Goal: Information Seeking & Learning: Learn about a topic

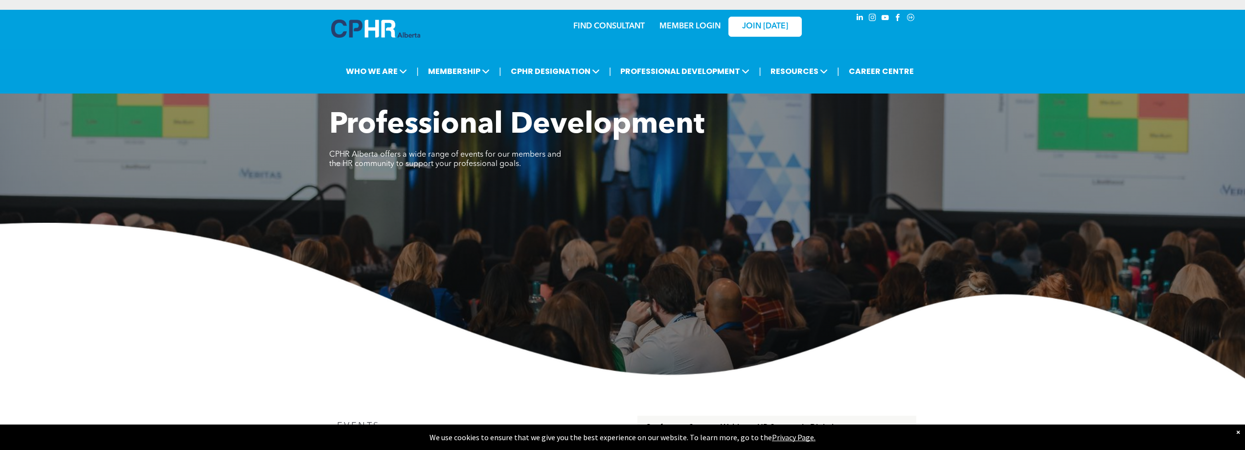
scroll to position [294, 0]
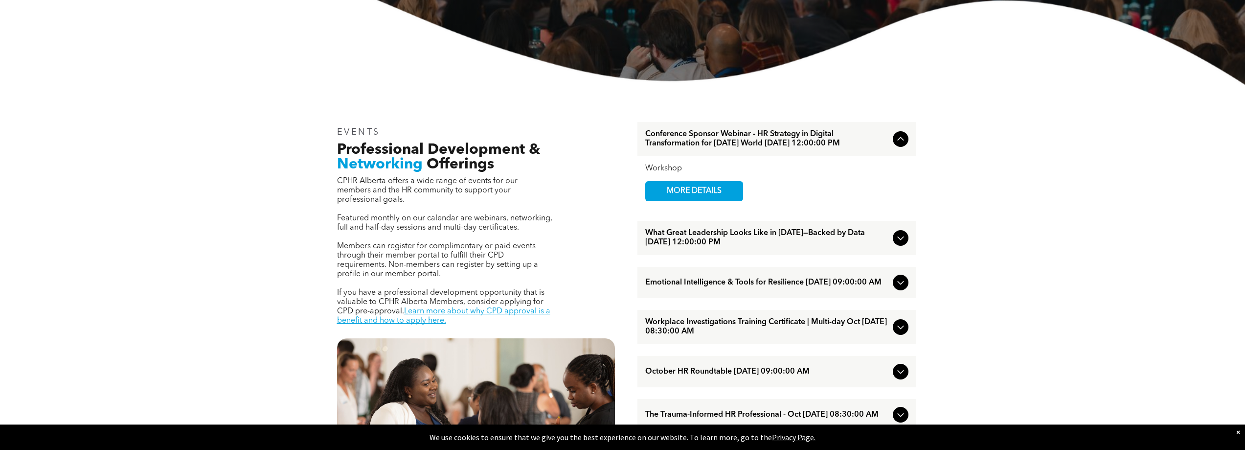
scroll to position [342, 0]
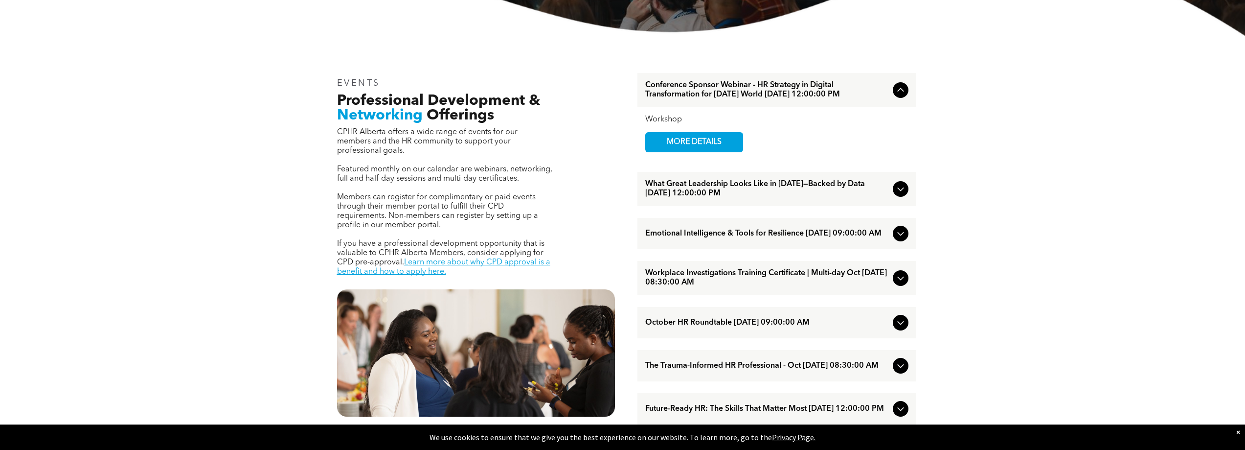
click at [892, 248] on div "Emotional Intelligence & Tools for Resilience [DATE] 09:00:00 AM" at bounding box center [776, 233] width 279 height 31
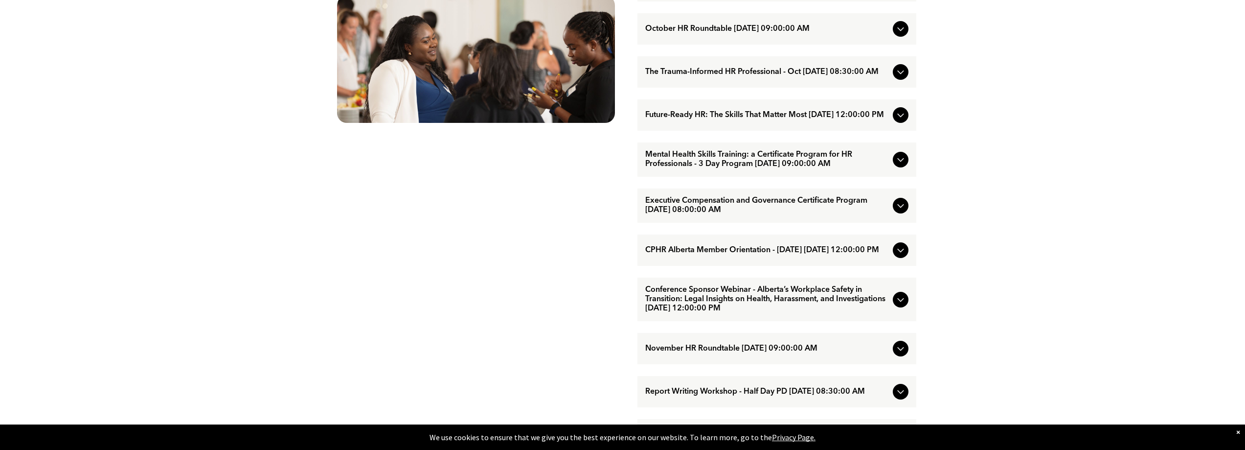
scroll to position [734, 0]
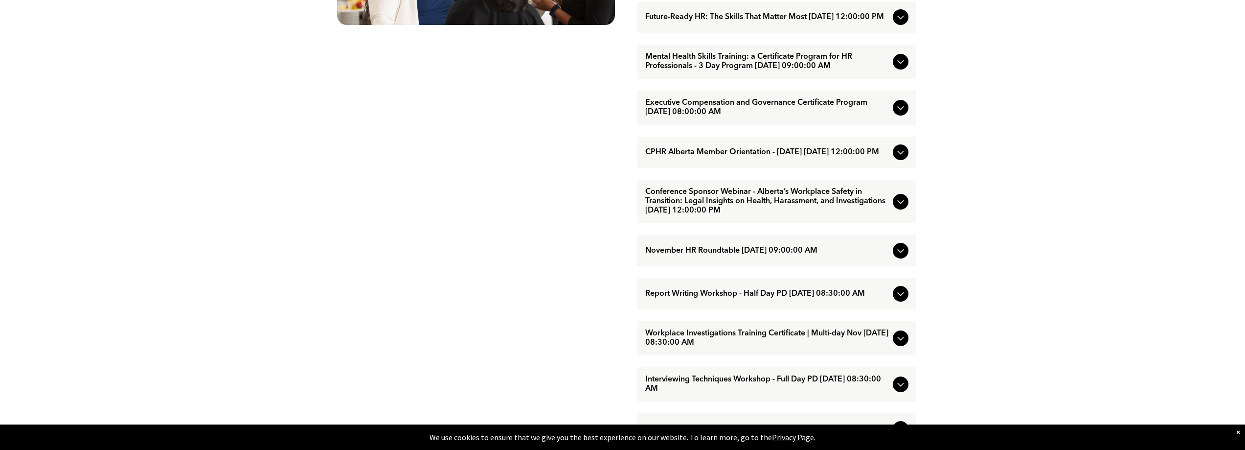
click at [442, 295] on div "EVENTS Professional Development & Networking Offerings CPHR Alberta offers a wi…" at bounding box center [476, 107] width 294 height 867
click at [330, 220] on div "EVENTS Professional Development & Networking Offerings CPHR Alberta offers a wi…" at bounding box center [476, 107] width 294 height 867
click at [411, 209] on div "EVENTS Professional Development & Networking Offerings CPHR Alberta offers a wi…" at bounding box center [476, 107] width 294 height 867
click at [1026, 266] on div "EVENTS Professional Development & Networking Offerings CPHR Alberta offers a wi…" at bounding box center [622, 107] width 1245 height 926
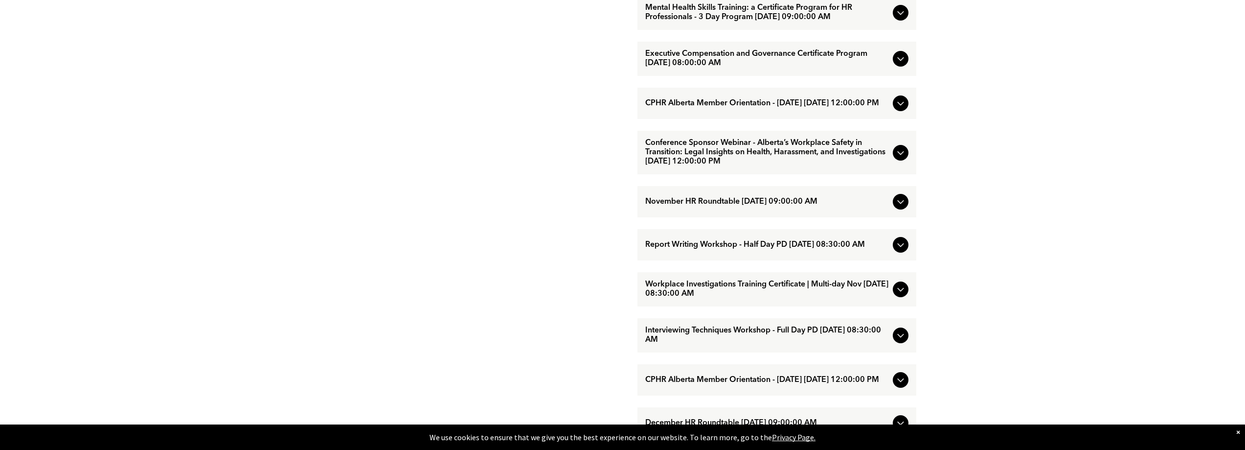
scroll to position [832, 0]
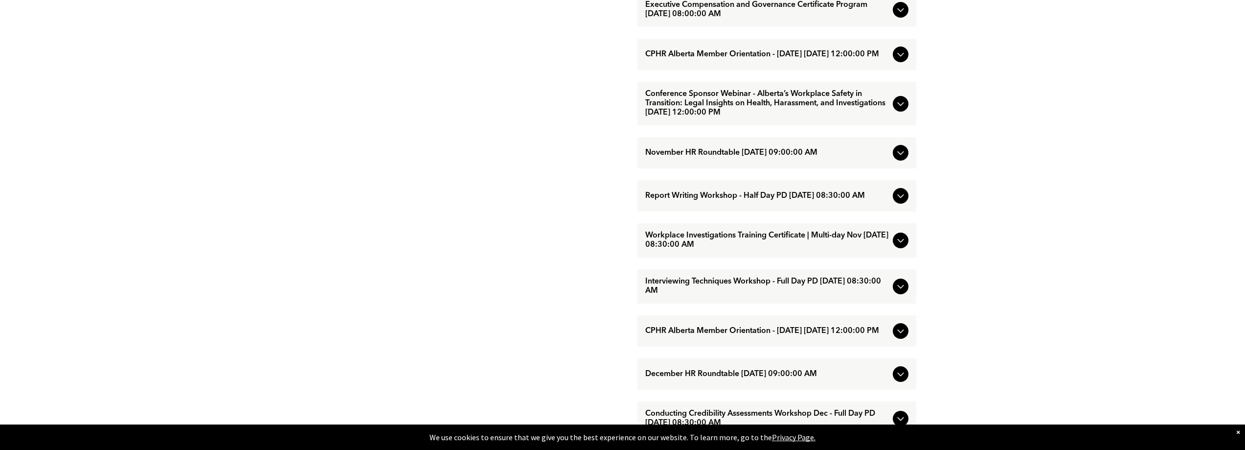
click at [397, 262] on div "EVENTS Professional Development & Networking Offerings CPHR Alberta offers a wi…" at bounding box center [476, 9] width 294 height 867
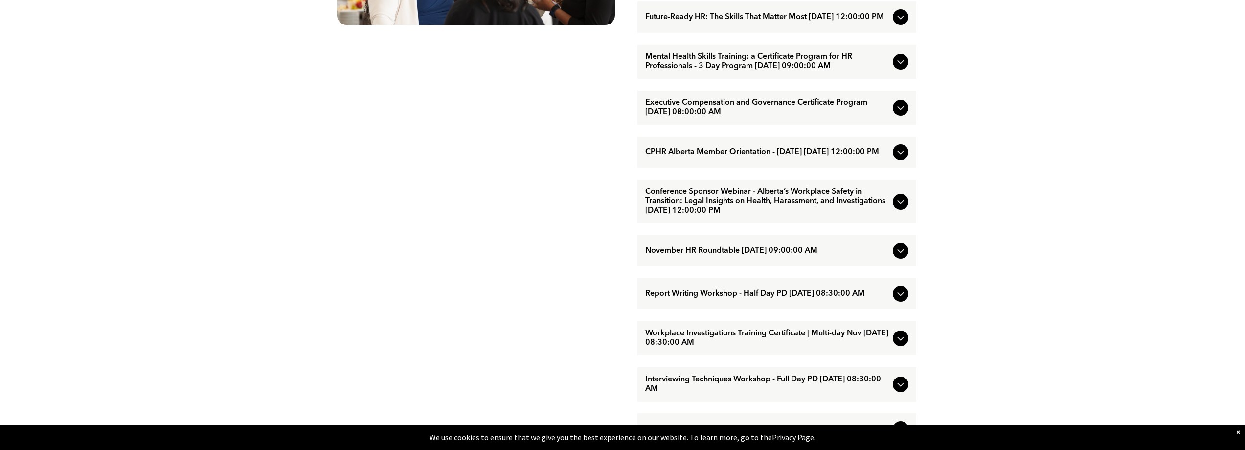
click at [532, 195] on div "EVENTS Professional Development & Networking Offerings CPHR Alberta offers a wi…" at bounding box center [476, 107] width 294 height 867
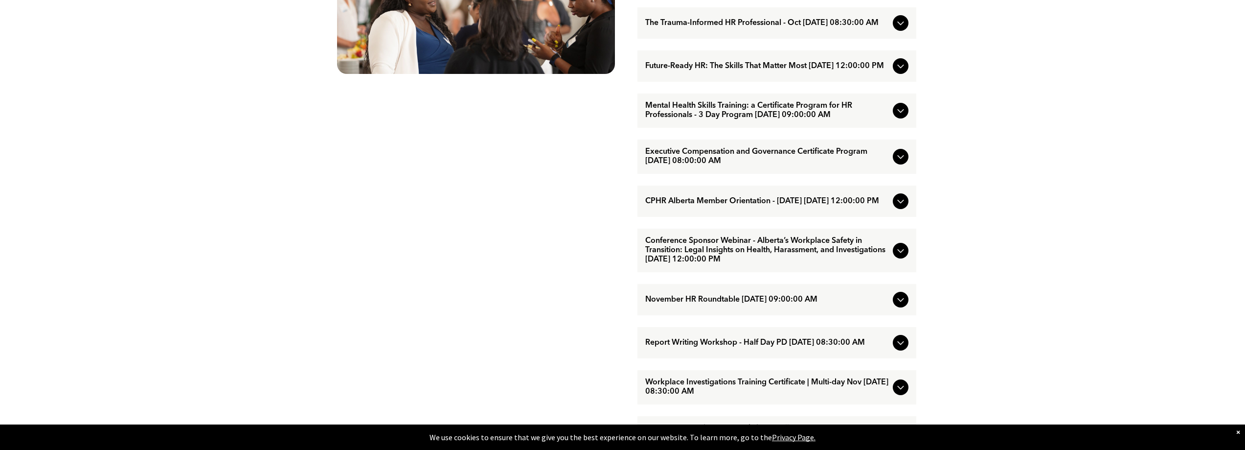
click at [462, 238] on div "EVENTS Professional Development & Networking Offerings CPHR Alberta offers a wi…" at bounding box center [476, 156] width 294 height 867
click at [477, 298] on div "EVENTS Professional Development & Networking Offerings CPHR Alberta offers a wi…" at bounding box center [476, 156] width 294 height 867
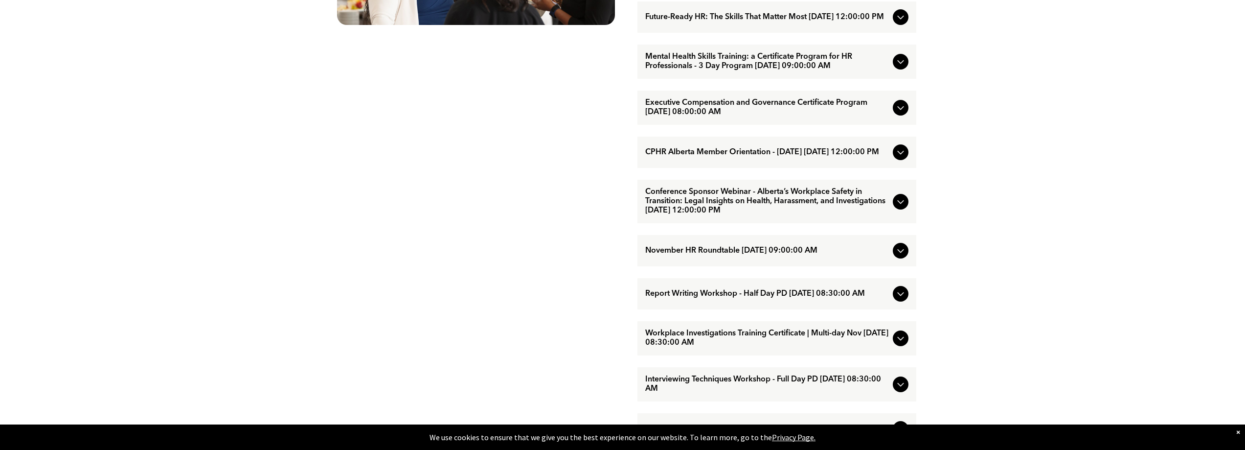
click at [893, 301] on div at bounding box center [901, 294] width 16 height 16
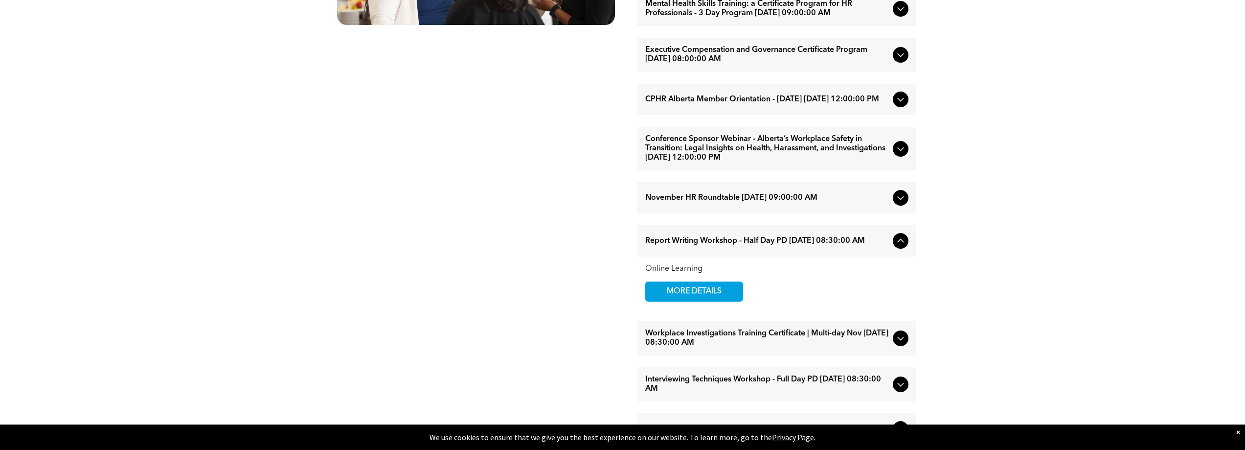
click at [480, 277] on div "EVENTS Professional Development & Networking Offerings CPHR Alberta offers a wi…" at bounding box center [476, 107] width 294 height 867
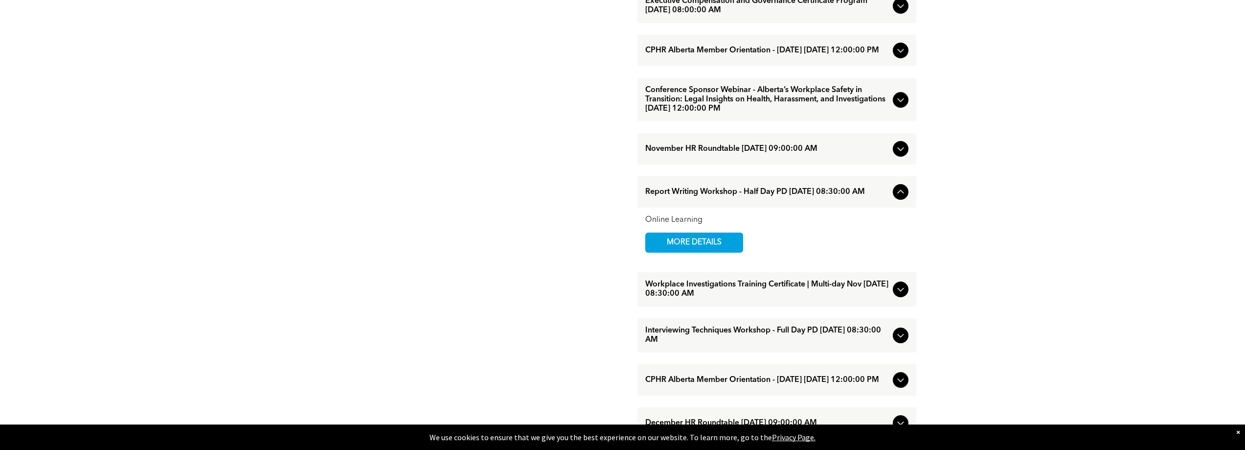
click at [897, 341] on icon at bounding box center [901, 335] width 12 height 12
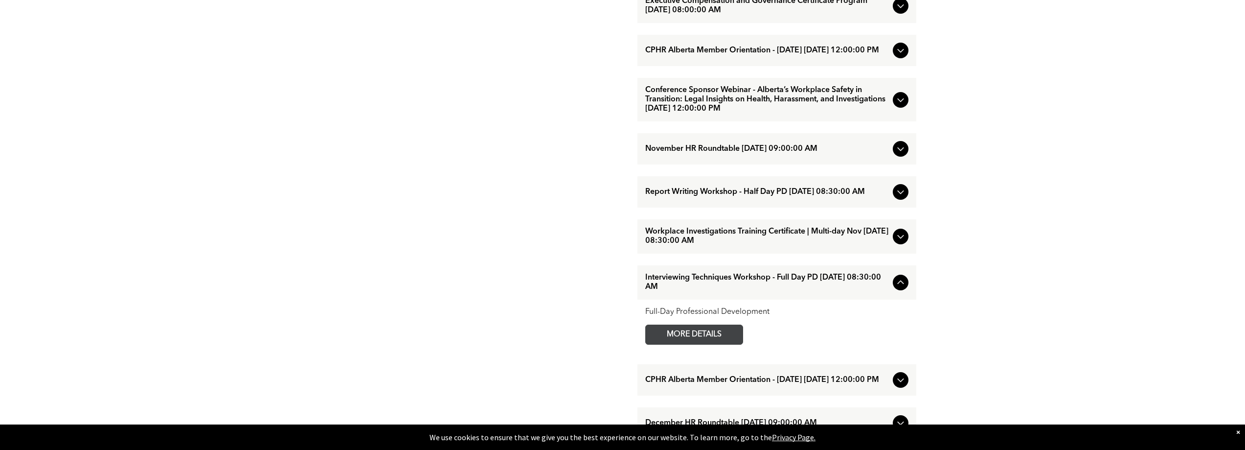
click at [731, 344] on span "MORE DETAILS" at bounding box center [694, 334] width 77 height 19
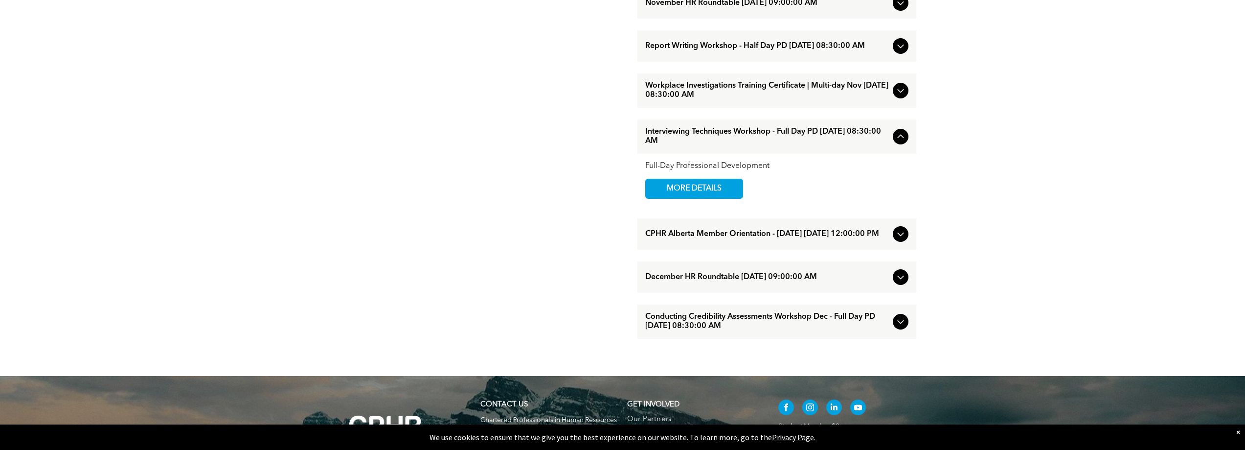
click at [901, 327] on icon at bounding box center [901, 322] width 12 height 12
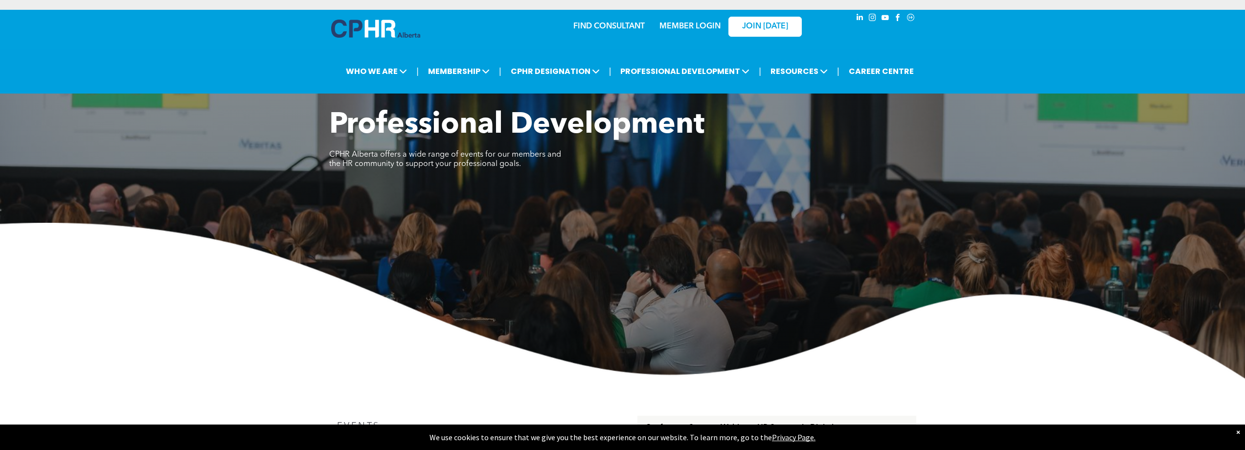
scroll to position [391, 0]
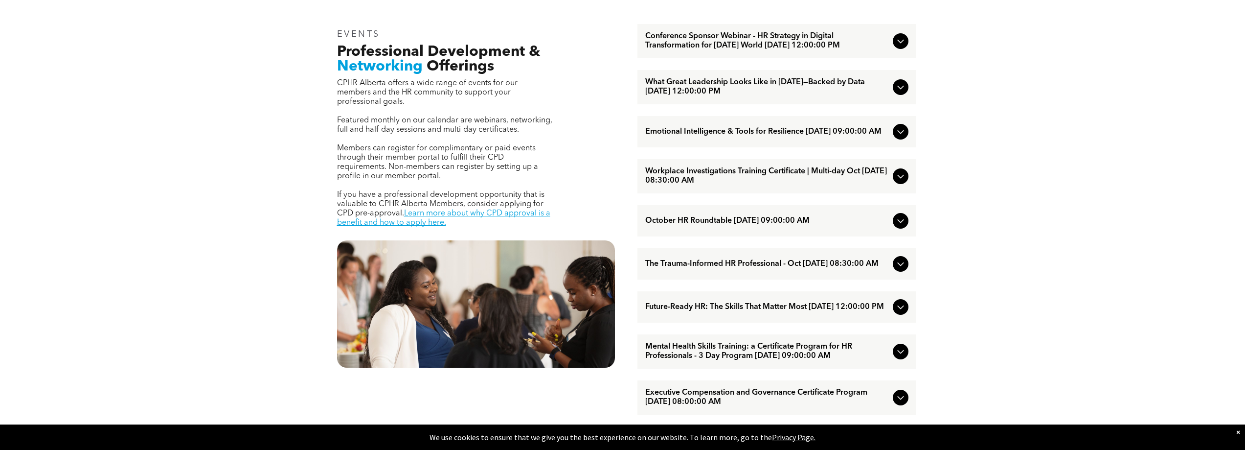
click at [213, 195] on div "EVENTS Professional Development & Networking Offerings CPHR Alberta offers a wi…" at bounding box center [622, 450] width 1245 height 926
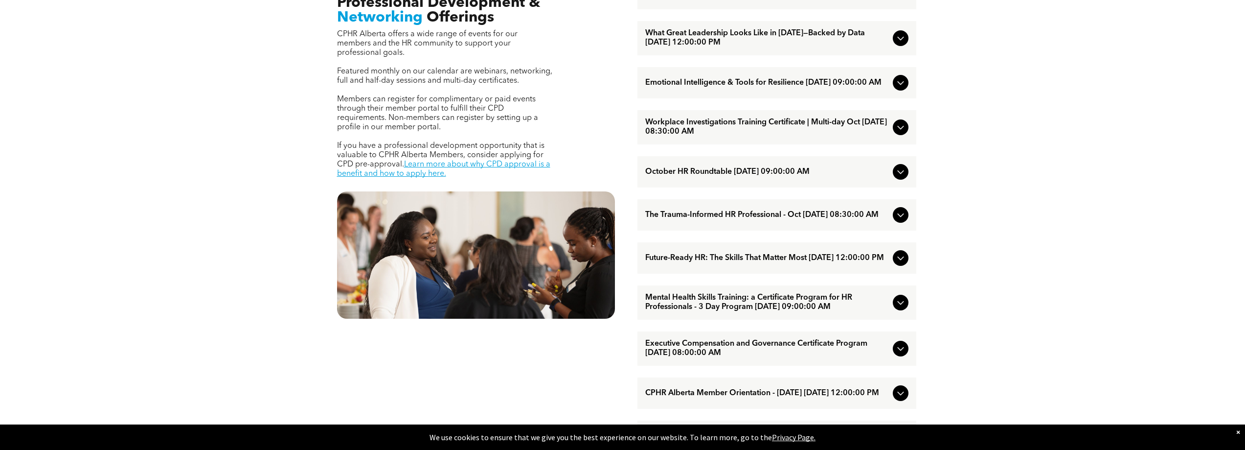
scroll to position [538, 0]
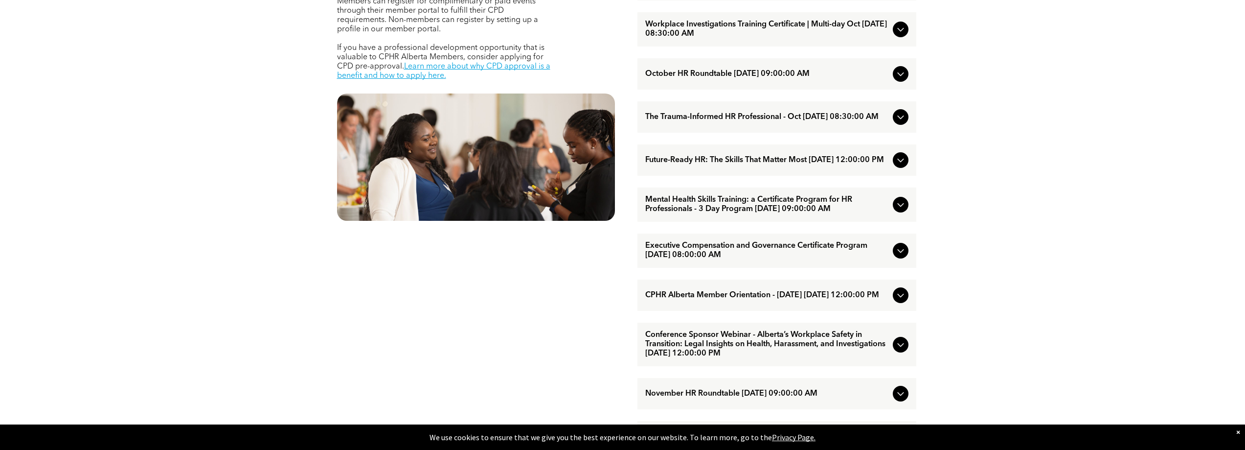
click at [907, 125] on div at bounding box center [901, 117] width 16 height 16
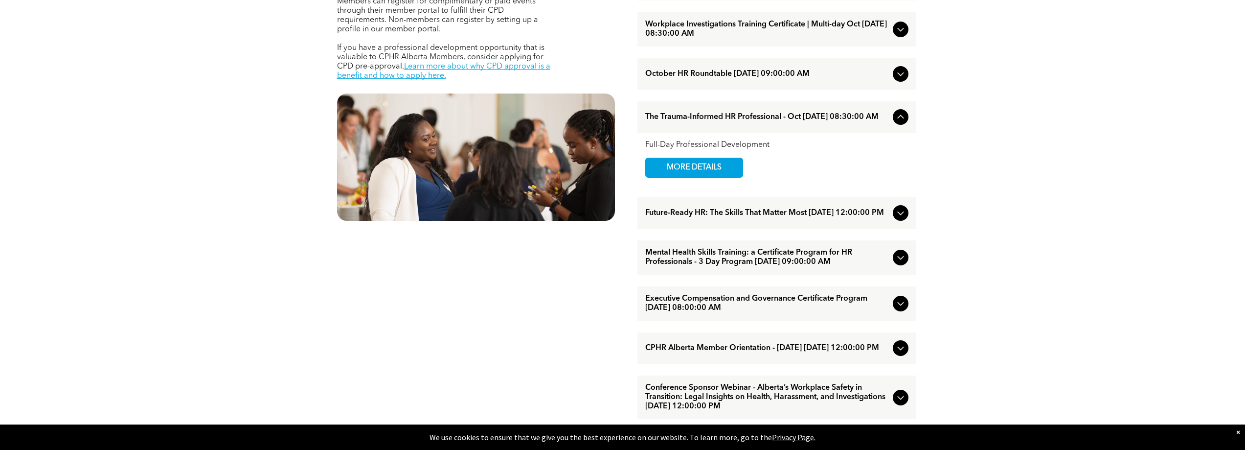
click at [506, 298] on div "EVENTS Professional Development & Networking Offerings CPHR Alberta offers a wi…" at bounding box center [476, 302] width 294 height 867
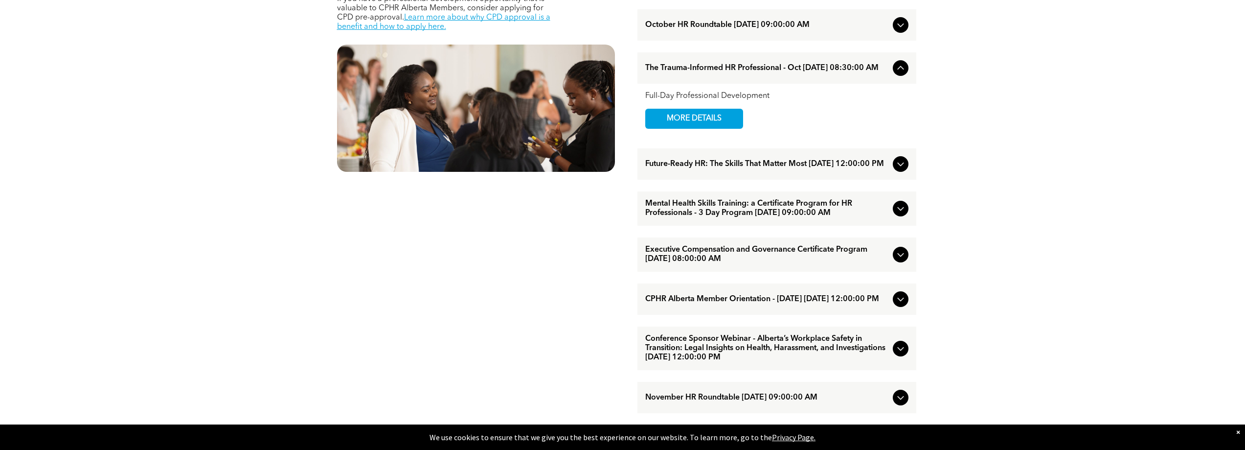
scroll to position [636, 0]
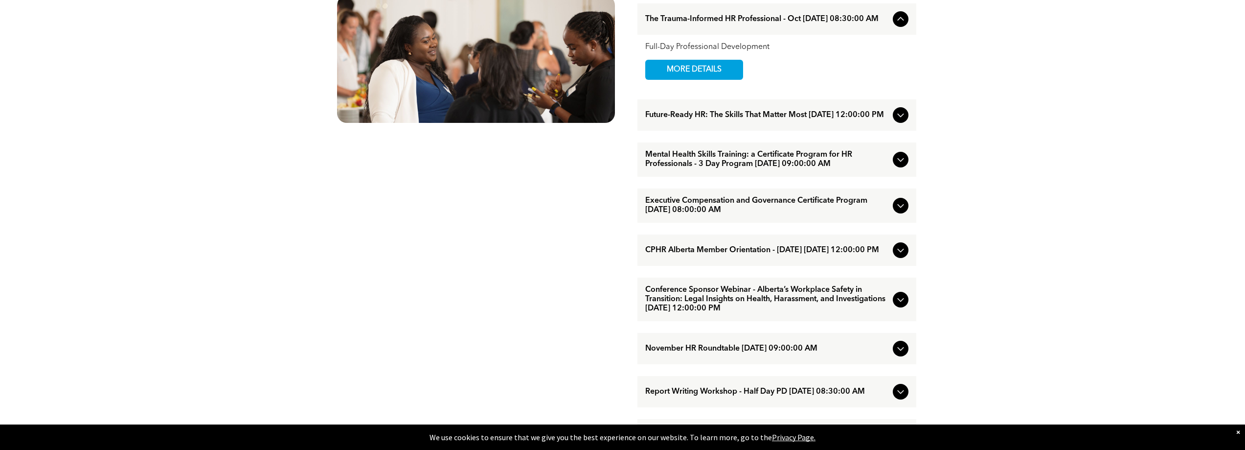
click at [546, 238] on div "EVENTS Professional Development & Networking Offerings CPHR Alberta offers a wi…" at bounding box center [476, 205] width 294 height 867
click at [582, 330] on div "EVENTS Professional Development & Networking Offerings CPHR Alberta offers a wi…" at bounding box center [476, 205] width 294 height 867
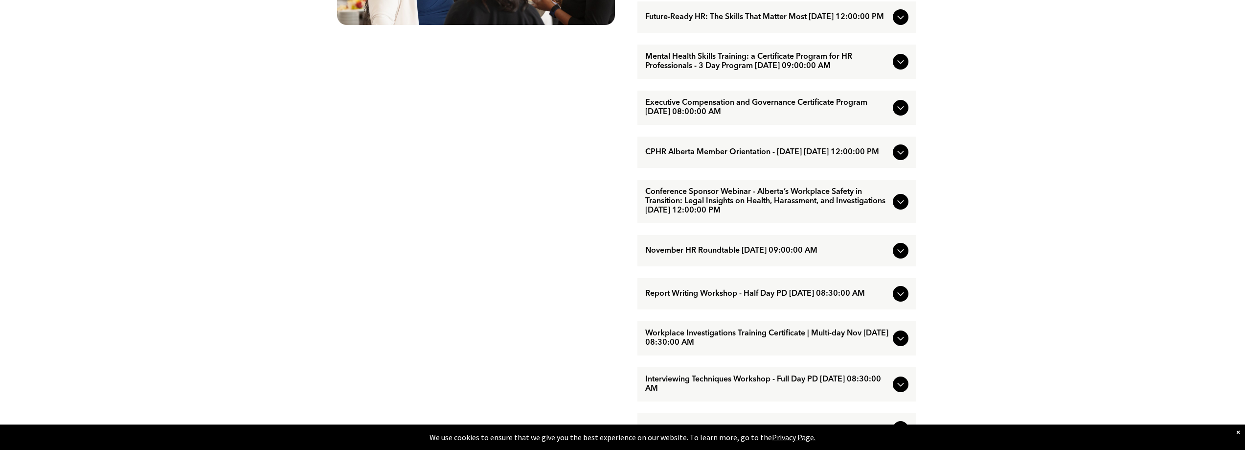
click at [901, 296] on icon at bounding box center [900, 294] width 6 height 4
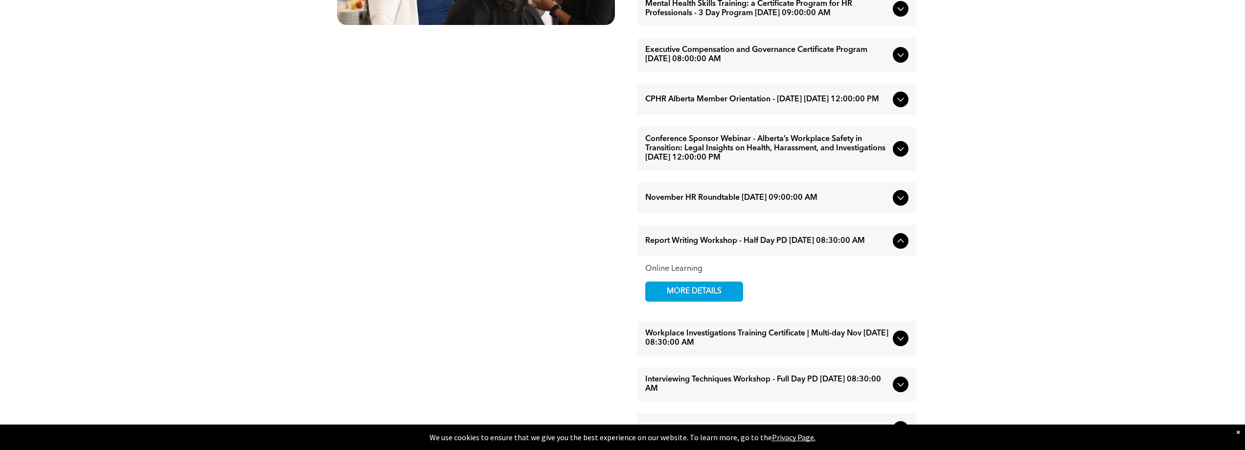
click at [579, 328] on div "EVENTS Professional Development & Networking Offerings CPHR Alberta offers a wi…" at bounding box center [476, 107] width 294 height 867
click at [721, 301] on span "MORE DETAILS" at bounding box center [694, 291] width 77 height 19
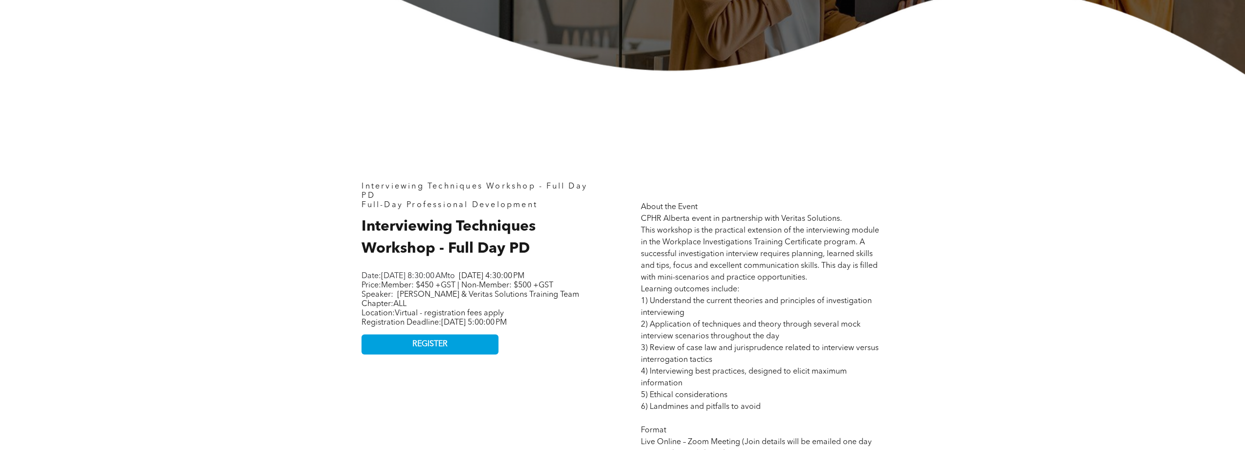
scroll to position [587, 0]
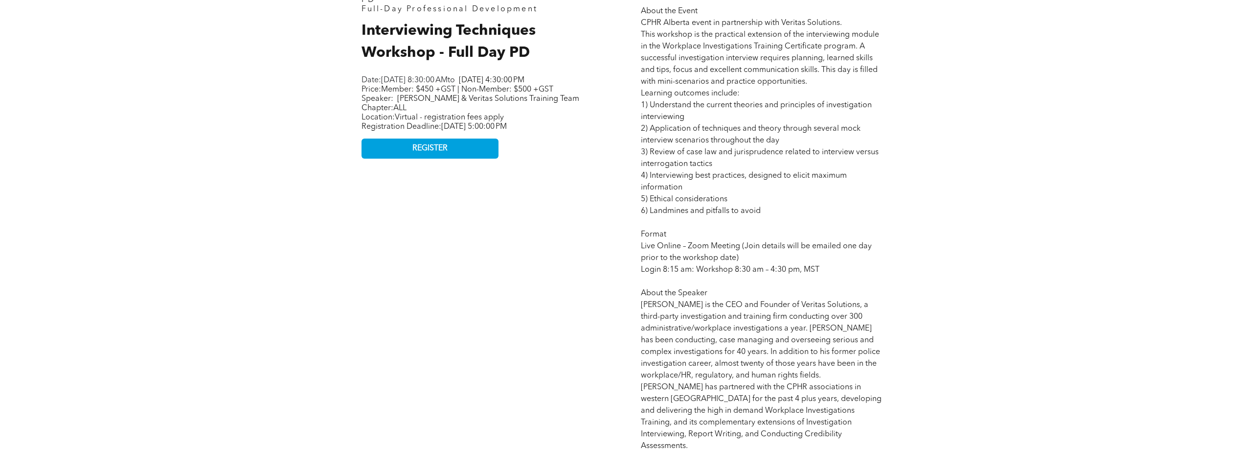
click at [593, 254] on div "Interviewing Techniques Workshop - Full Day PD Full-Day Professional Developmen…" at bounding box center [483, 289] width 258 height 622
click at [1020, 256] on div "Interviewing Techniques Workshop - Full Day PD Full-Day Professional Developmen…" at bounding box center [622, 289] width 1245 height 821
click at [609, 242] on div "Interviewing Techniques Workshop - Full Day PD Full-Day Professional Developmen…" at bounding box center [483, 289] width 258 height 622
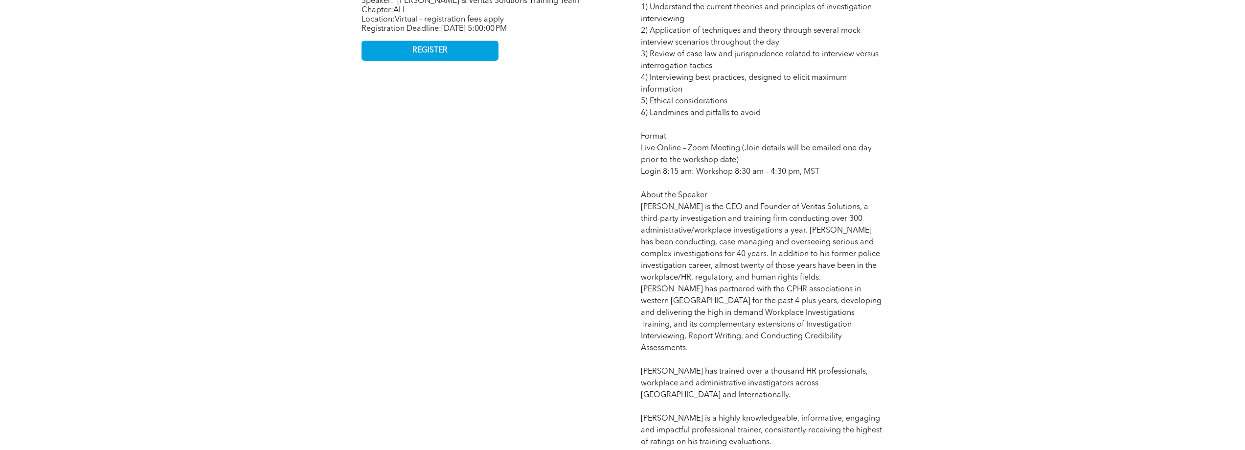
scroll to position [391, 0]
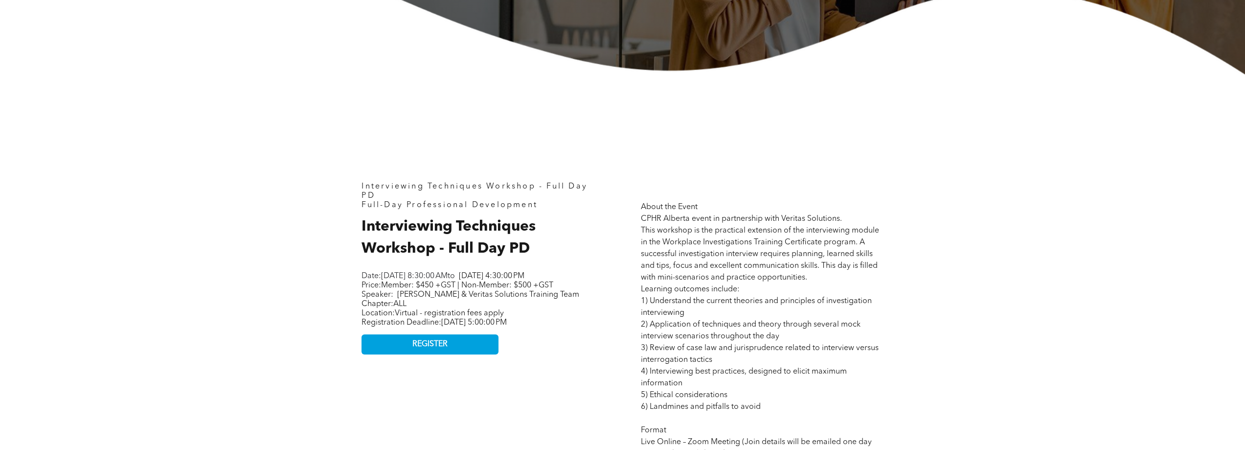
click at [545, 298] on span "[PERSON_NAME] & Veritas Solutions Training Team" at bounding box center [488, 295] width 182 height 8
drag, startPoint x: 946, startPoint y: 196, endPoint x: 610, endPoint y: 191, distance: 336.6
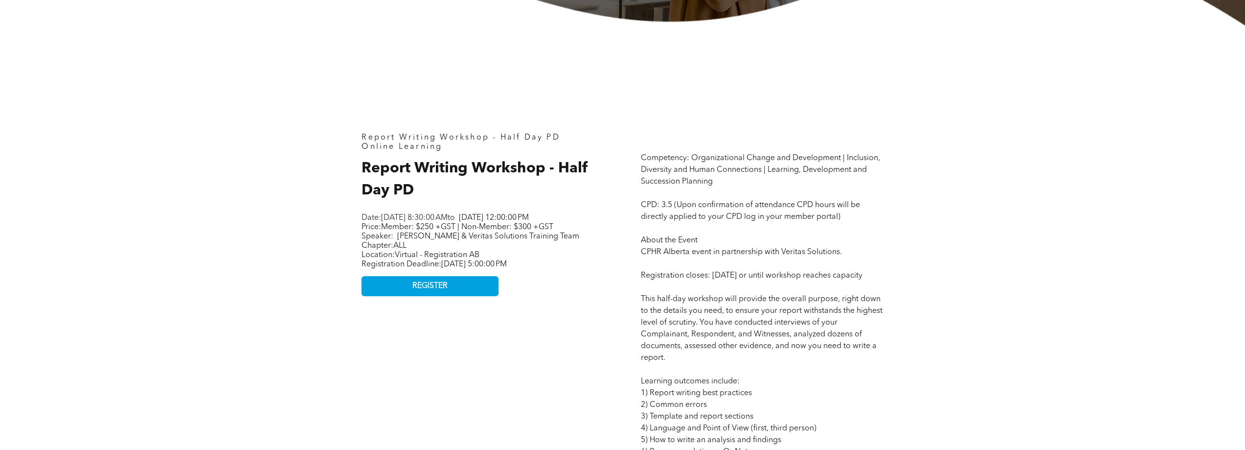
scroll to position [489, 0]
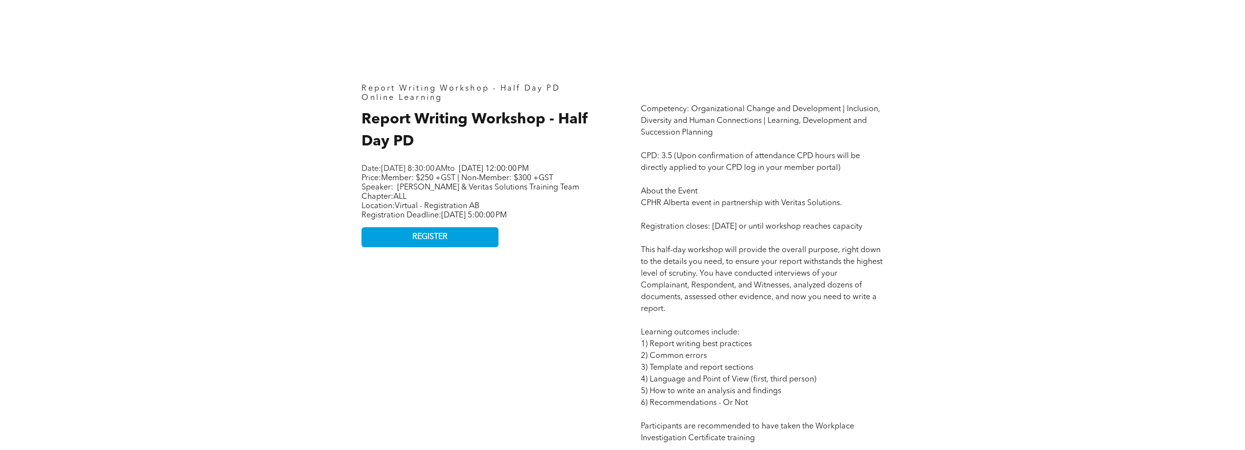
click at [536, 328] on div "Report Writing Workshop - Half Day PD Online Learning Report Writing Workshop -…" at bounding box center [483, 451] width 258 height 751
click at [509, 394] on div "Report Writing Workshop - Half Day PD Online Learning Report Writing Workshop -…" at bounding box center [483, 451] width 258 height 751
